Goal: Information Seeking & Learning: Check status

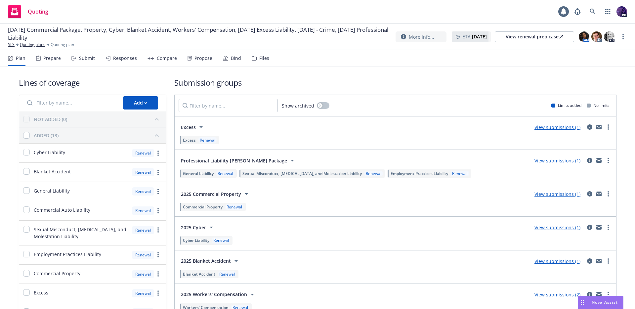
click at [120, 56] on div "Responses" at bounding box center [125, 58] width 24 height 5
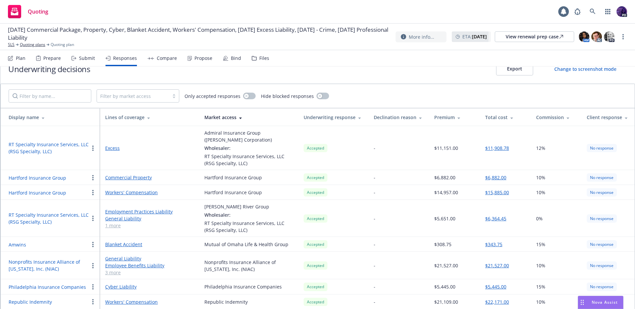
scroll to position [16, 0]
click at [65, 217] on button "RT Specialty Insurance Services, LLC (RSG Specialty, LLC)" at bounding box center [49, 218] width 80 height 14
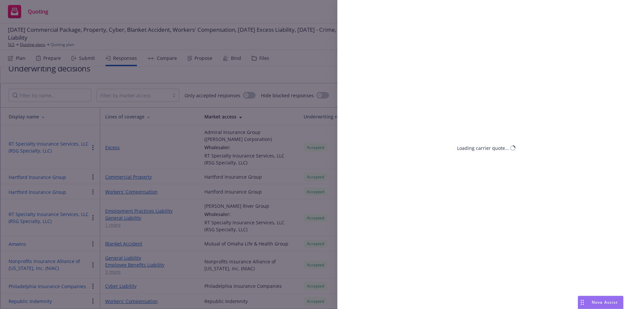
select select "CA"
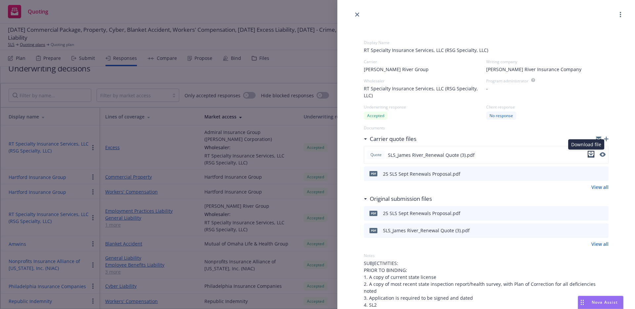
click at [588, 153] on icon "download file" at bounding box center [590, 153] width 5 height 5
click at [191, 142] on div "Display Name RT Specialty Insurance Services, LLC (RSG Specialty, LLC) [PERSON_…" at bounding box center [317, 154] width 635 height 309
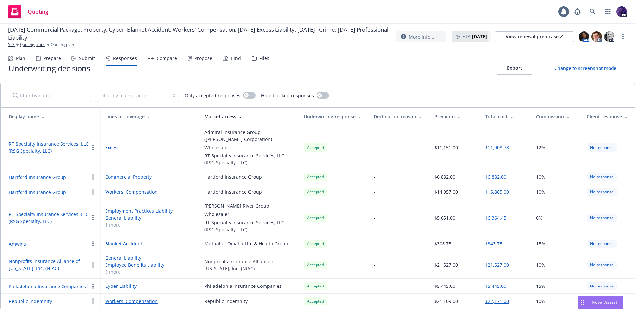
scroll to position [16, 0]
click at [111, 148] on link "Excess" at bounding box center [149, 147] width 89 height 7
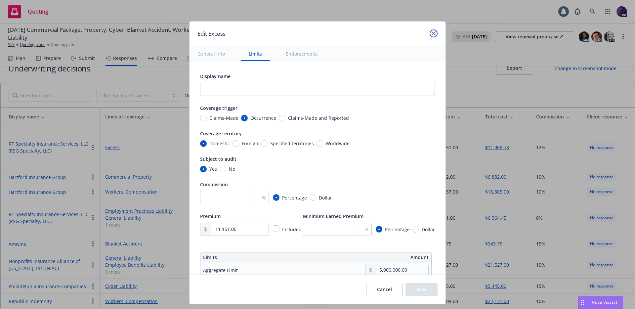
drag, startPoint x: 433, startPoint y: 34, endPoint x: 424, endPoint y: 38, distance: 9.9
click at [433, 34] on icon "close" at bounding box center [434, 33] width 4 height 4
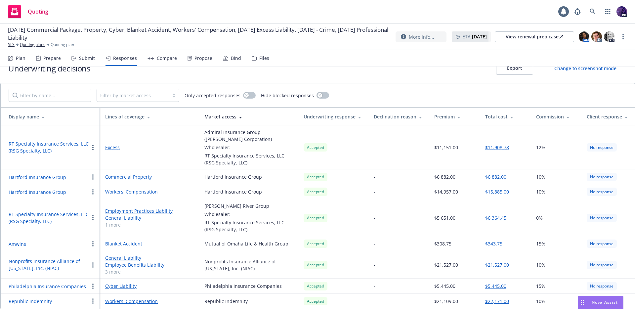
click at [65, 147] on button "RT Specialty Insurance Services, LLC (RSG Specialty, LLC)" at bounding box center [49, 147] width 80 height 14
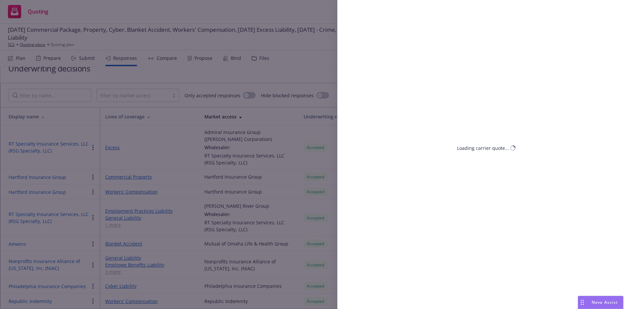
select select "CA"
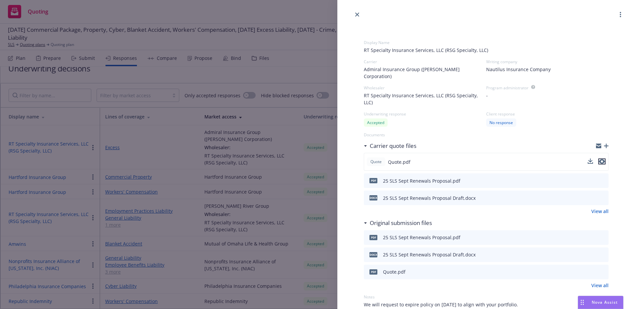
click at [599, 159] on icon "preview file" at bounding box center [602, 161] width 6 height 5
click at [355, 14] on link "close" at bounding box center [357, 15] width 8 height 8
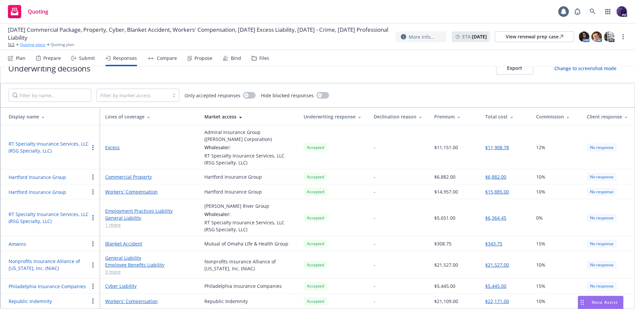
click at [37, 47] on link "Quoting plans" at bounding box center [32, 45] width 25 height 6
